Goal: Information Seeking & Learning: Learn about a topic

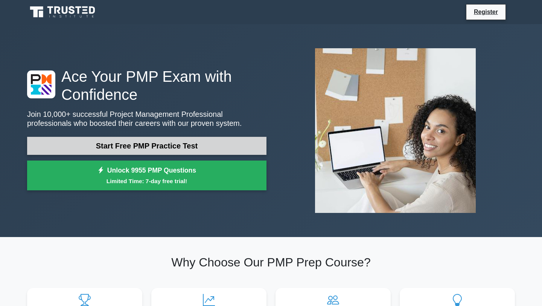
click at [169, 145] on link "Start Free PMP Practice Test" at bounding box center [146, 146] width 239 height 18
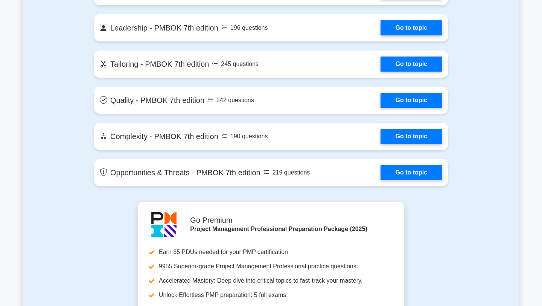
scroll to position [1692, 0]
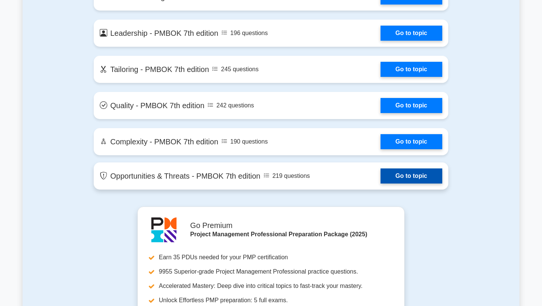
click at [391, 180] on link "Go to topic" at bounding box center [412, 175] width 62 height 15
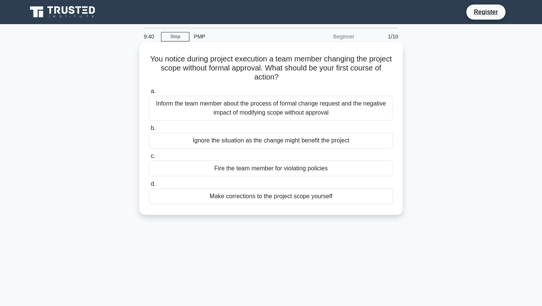
click at [302, 106] on div "Inform the team member about the process of formal change request and the negat…" at bounding box center [271, 108] width 244 height 25
click at [149, 94] on input "a. Inform the team member about the process of formal change request and the ne…" at bounding box center [149, 91] width 0 height 5
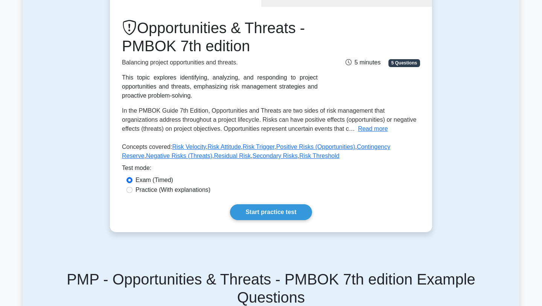
scroll to position [88, 0]
click at [198, 191] on label "Practice (With explanations)" at bounding box center [173, 189] width 75 height 9
click at [133, 191] on input "Practice (With explanations)" at bounding box center [130, 189] width 6 height 6
radio input "true"
click at [267, 216] on link "Start practice test" at bounding box center [271, 212] width 82 height 16
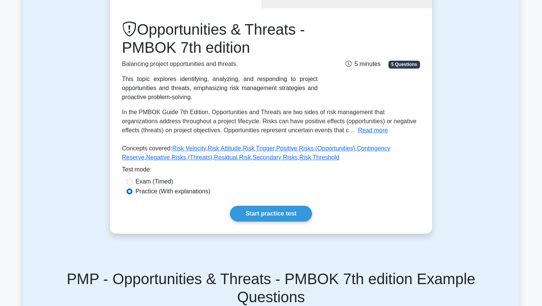
scroll to position [0, 0]
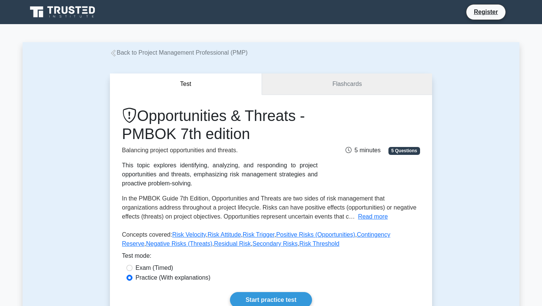
click at [312, 86] on link "Flashcards" at bounding box center [347, 83] width 170 height 21
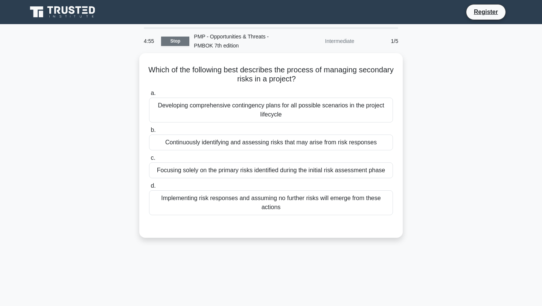
click at [182, 43] on link "Stop" at bounding box center [175, 41] width 28 height 9
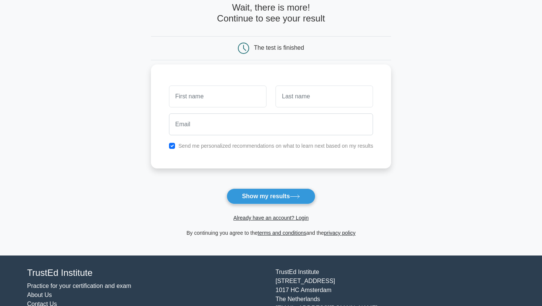
scroll to position [41, 0]
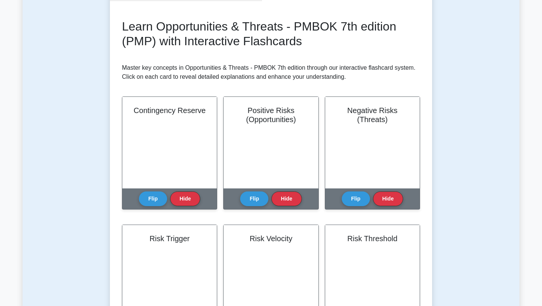
scroll to position [145, 0]
